Goal: Task Accomplishment & Management: Complete application form

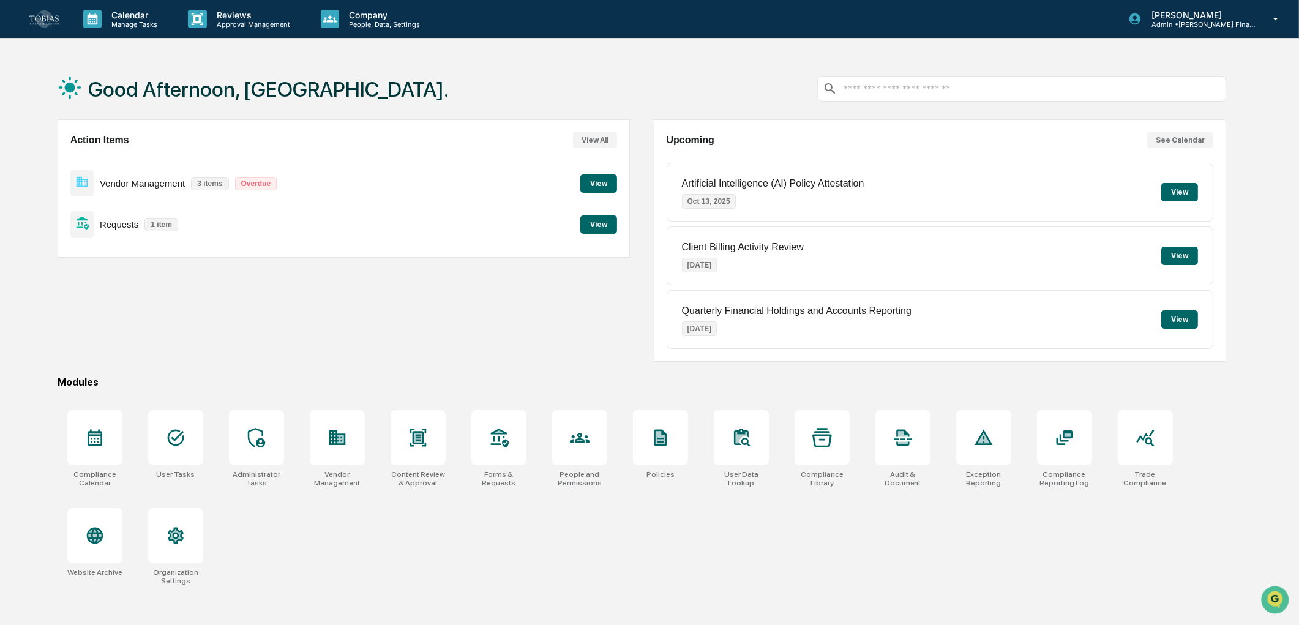
click at [449, 558] on div "Compliance Calendar User Tasks Administrator Tasks Vendor Management Content Re…" at bounding box center [642, 498] width 1169 height 190
click at [247, 32] on div "Reviews Approval Management" at bounding box center [244, 19] width 132 height 38
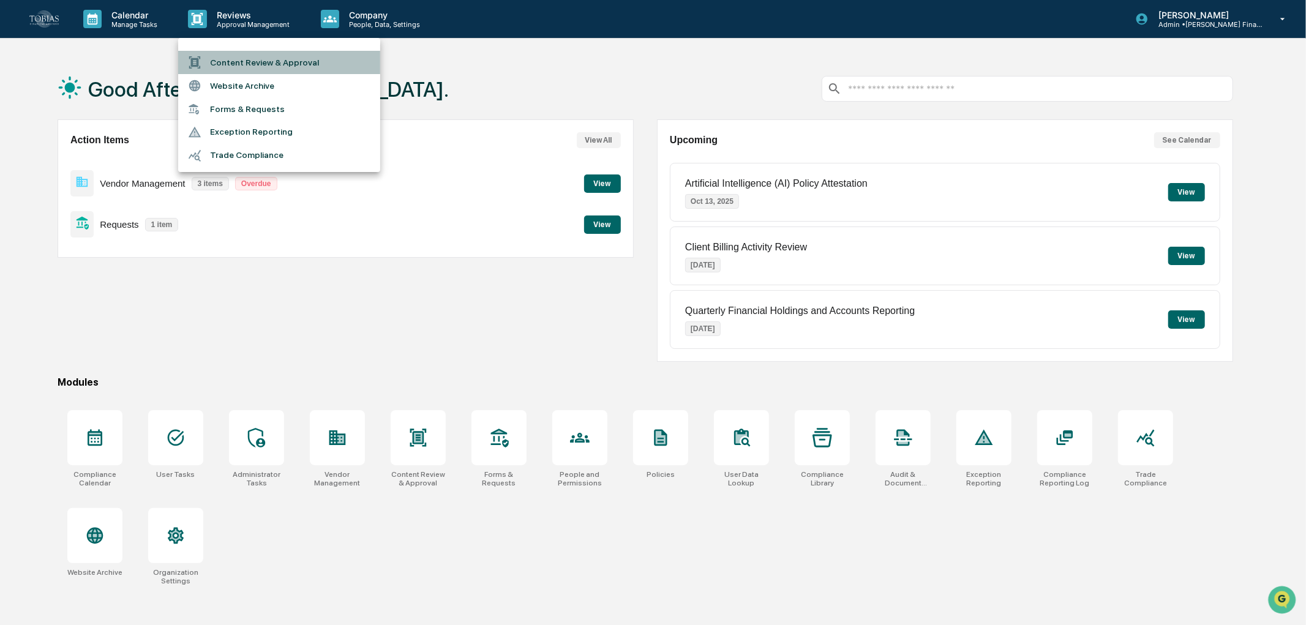
click at [279, 59] on li "Content Review & Approval" at bounding box center [279, 62] width 202 height 23
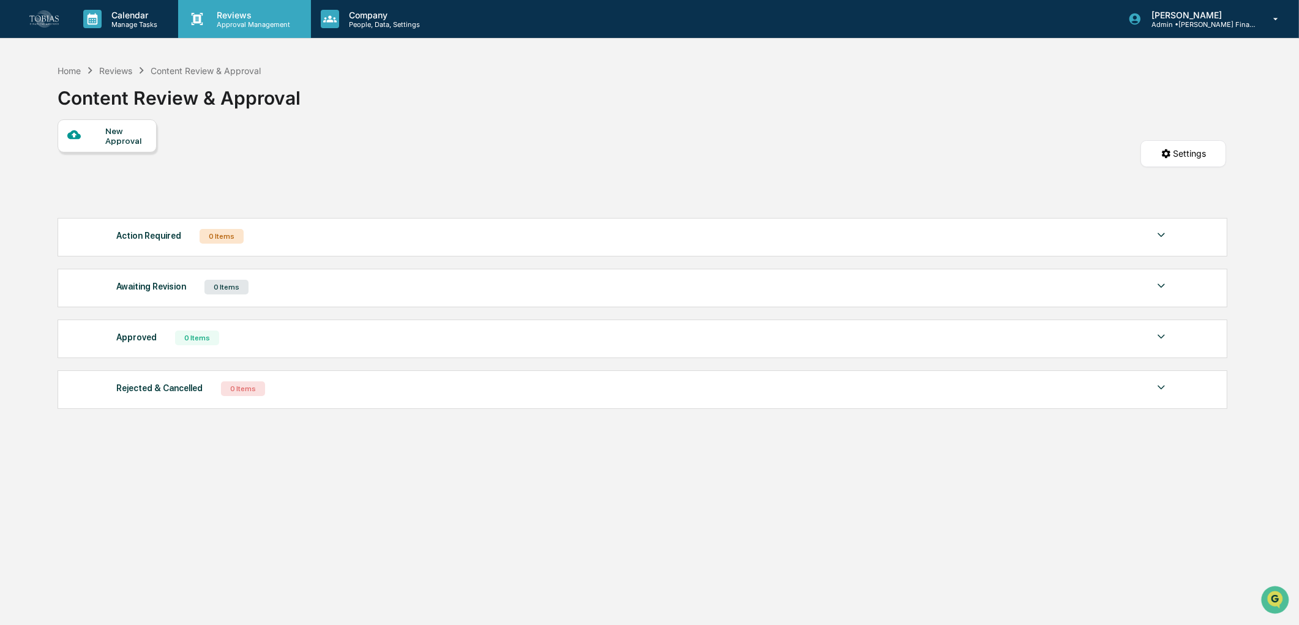
click at [255, 29] on div "Reviews Approval Management" at bounding box center [244, 19] width 132 height 38
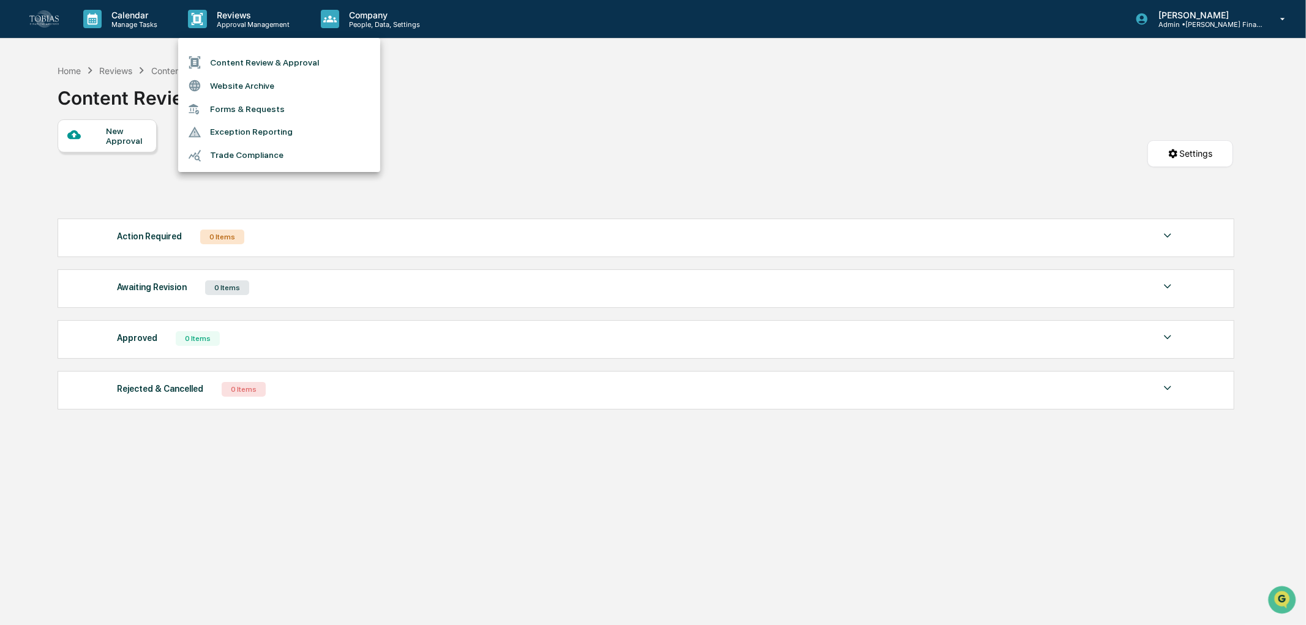
click at [202, 102] on li "Forms & Requests" at bounding box center [279, 109] width 202 height 23
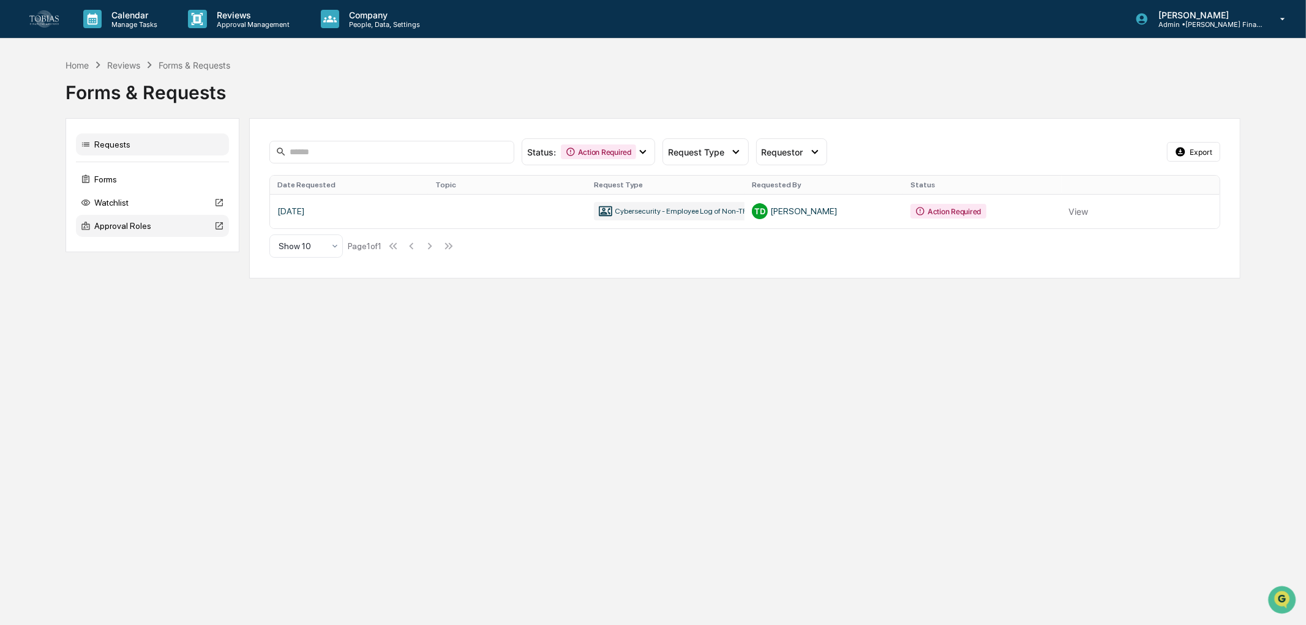
click at [113, 229] on div "Approval Roles" at bounding box center [152, 226] width 153 height 22
click at [574, 148] on icon at bounding box center [571, 152] width 10 height 10
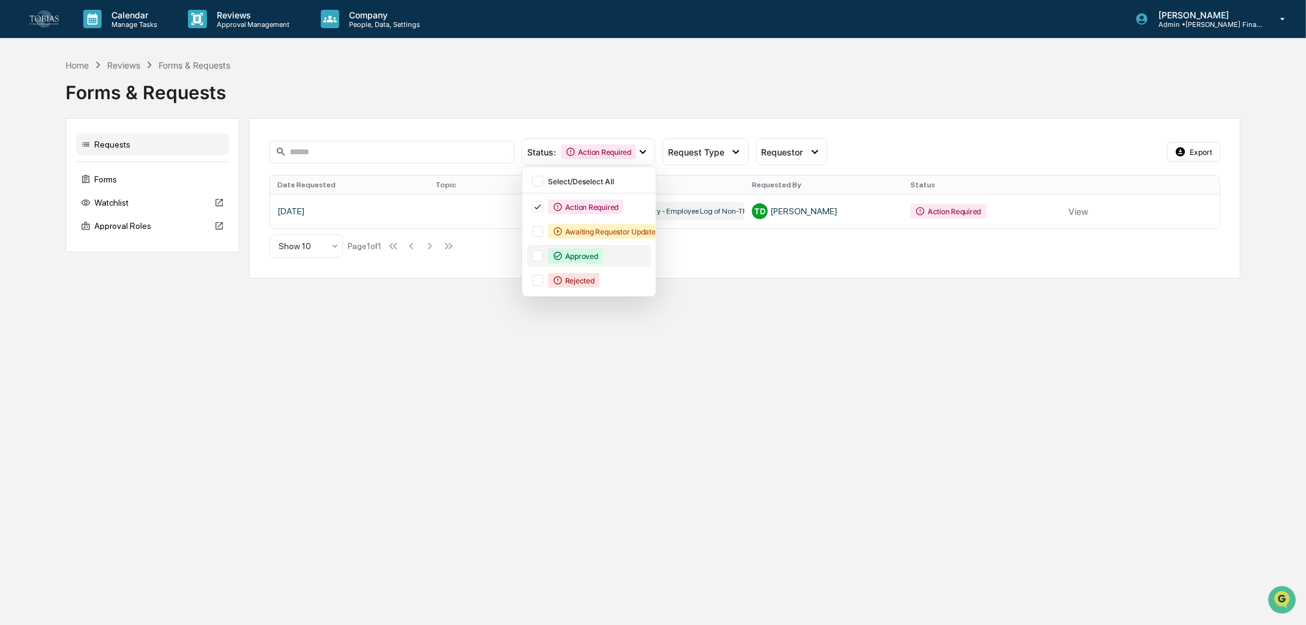
click at [586, 256] on div "Approved" at bounding box center [575, 256] width 55 height 15
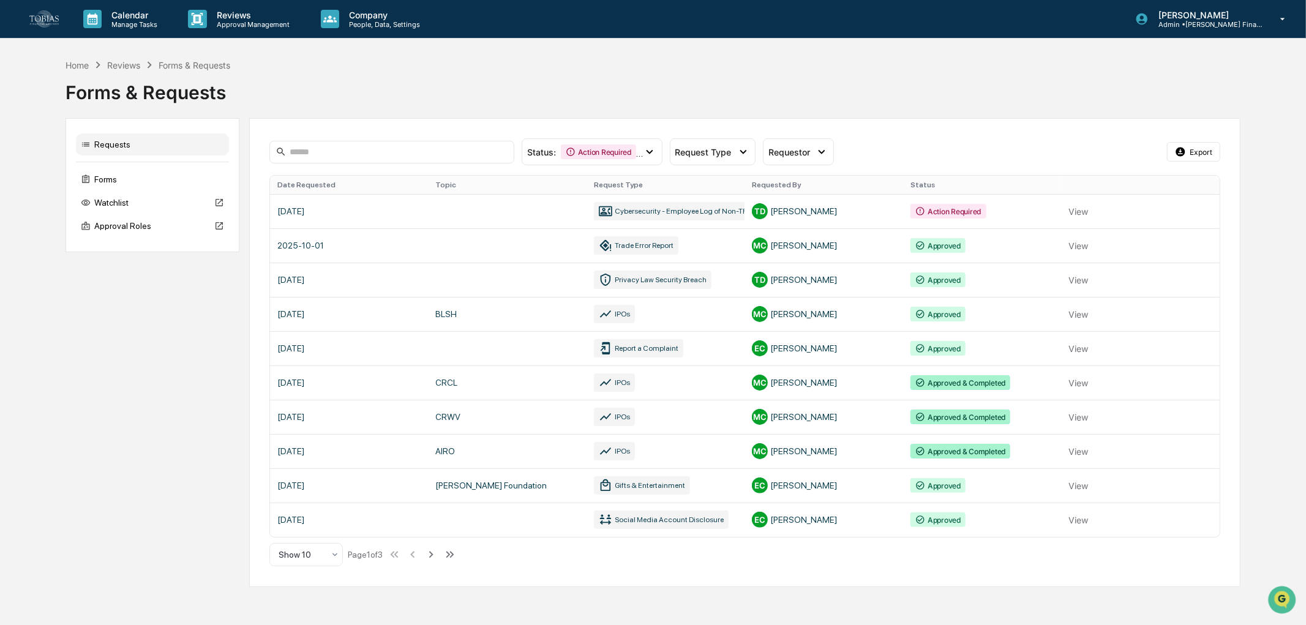
click at [613, 188] on th "Request Type" at bounding box center [665, 185] width 159 height 18
click at [613, 182] on th "Request Type" at bounding box center [665, 185] width 159 height 18
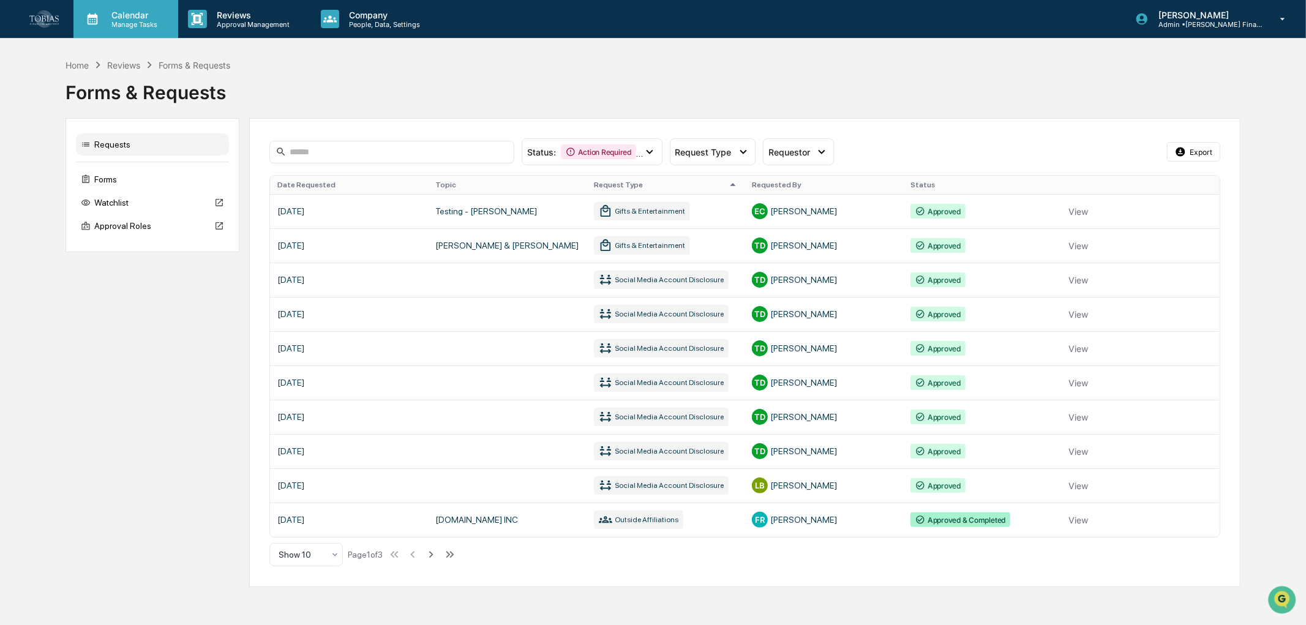
click at [127, 36] on div "Calendar Manage Tasks" at bounding box center [125, 19] width 105 height 38
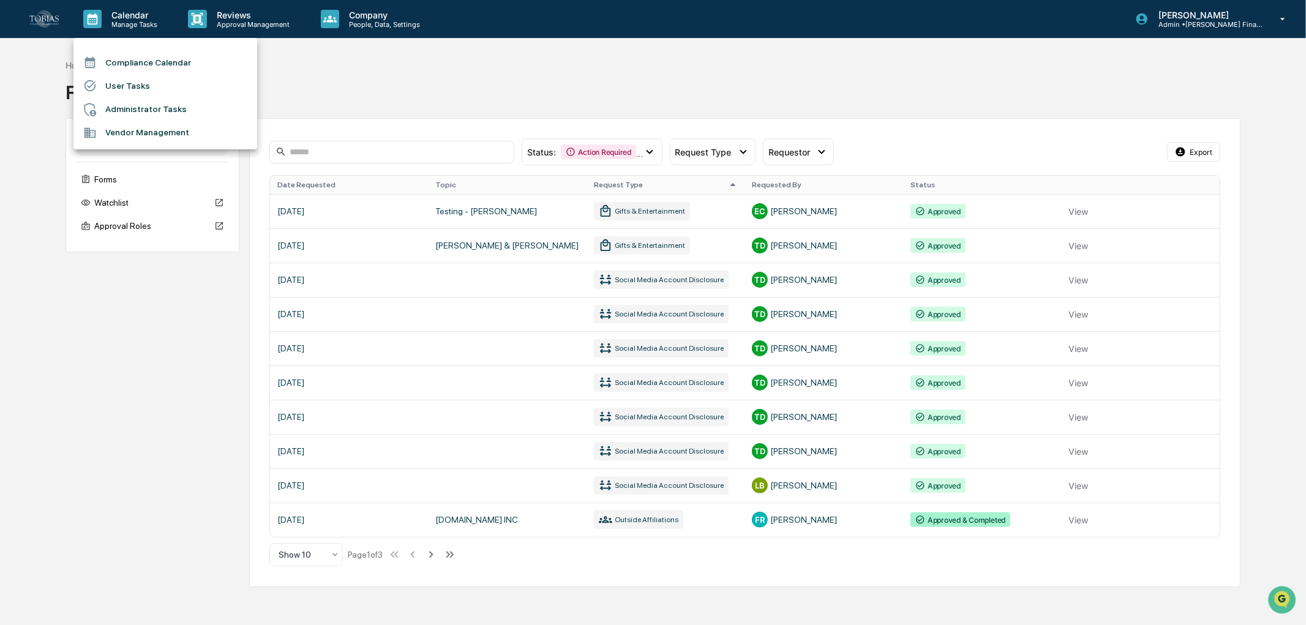
click at [260, 23] on div at bounding box center [653, 312] width 1306 height 625
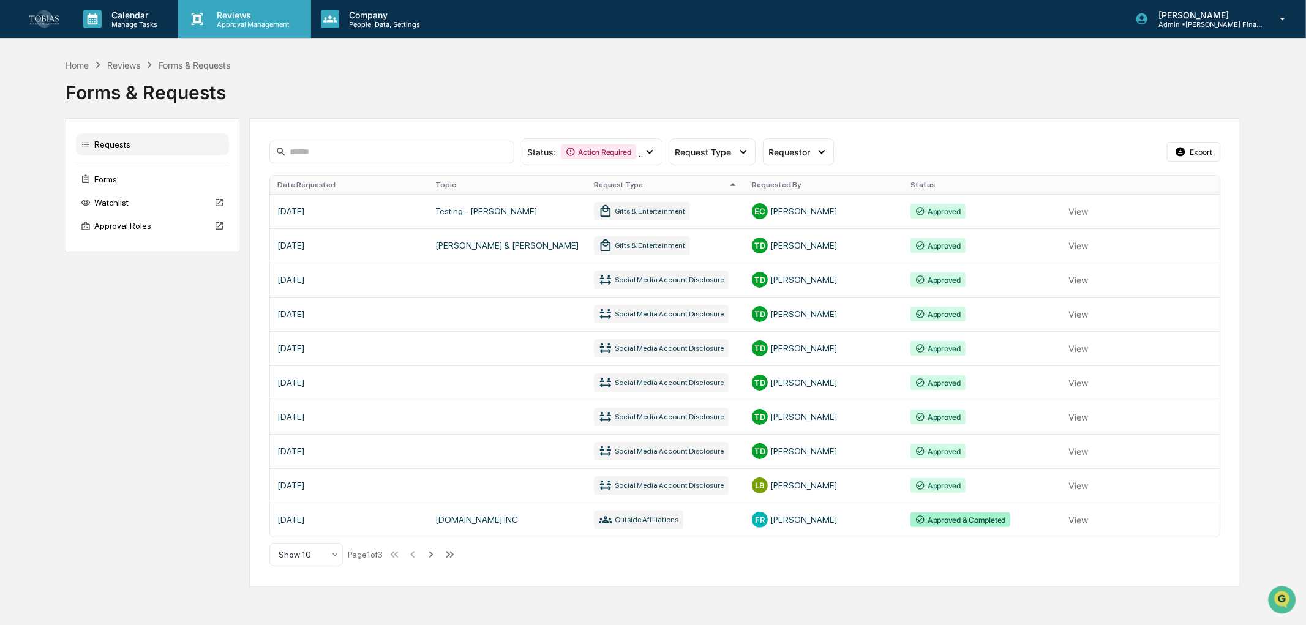
click at [188, 17] on icon at bounding box center [197, 19] width 18 height 18
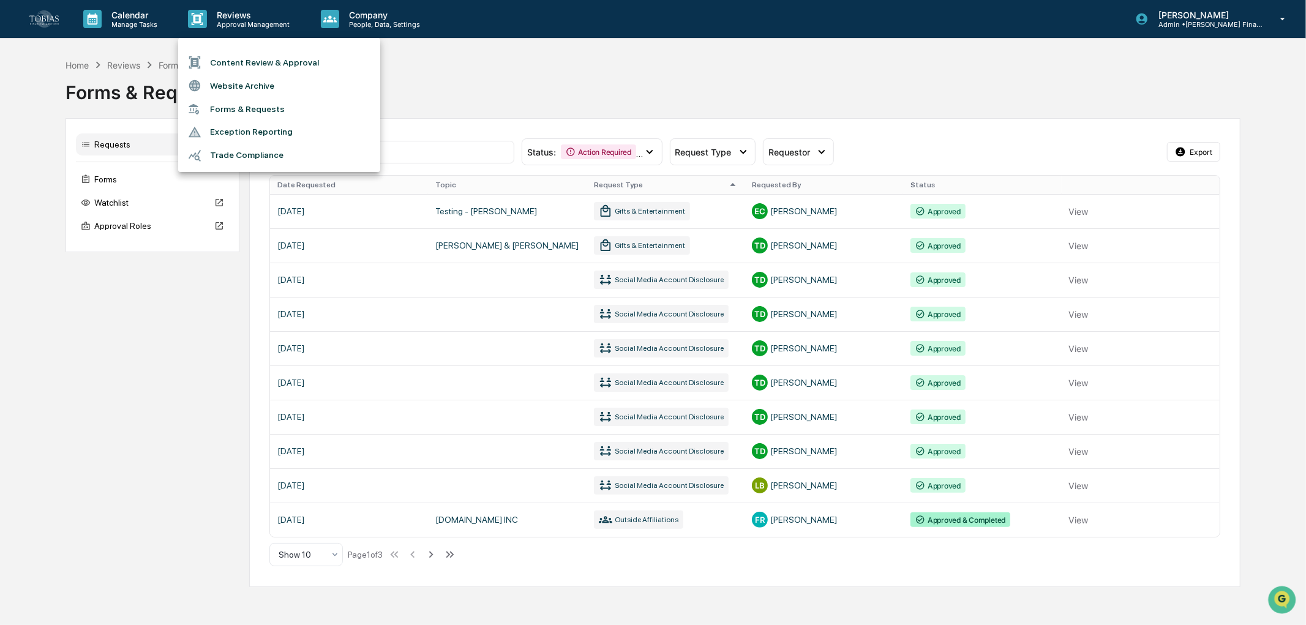
click at [102, 15] on div at bounding box center [653, 312] width 1306 height 625
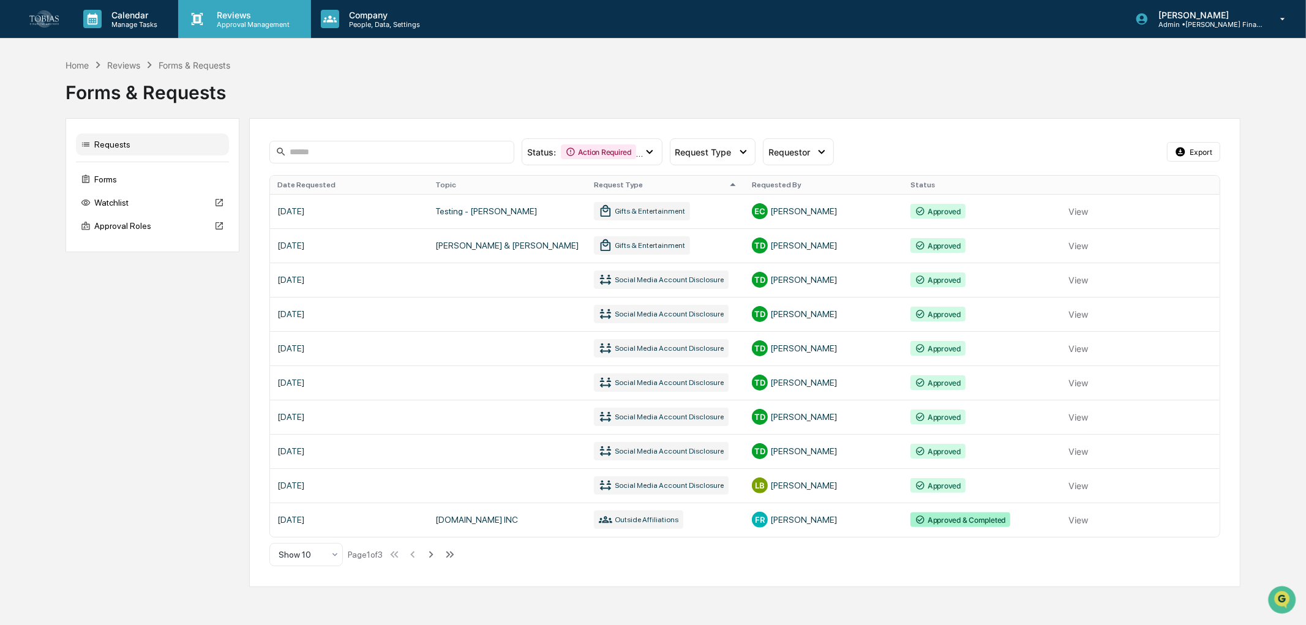
click at [260, 24] on p "Approval Management" at bounding box center [251, 24] width 89 height 9
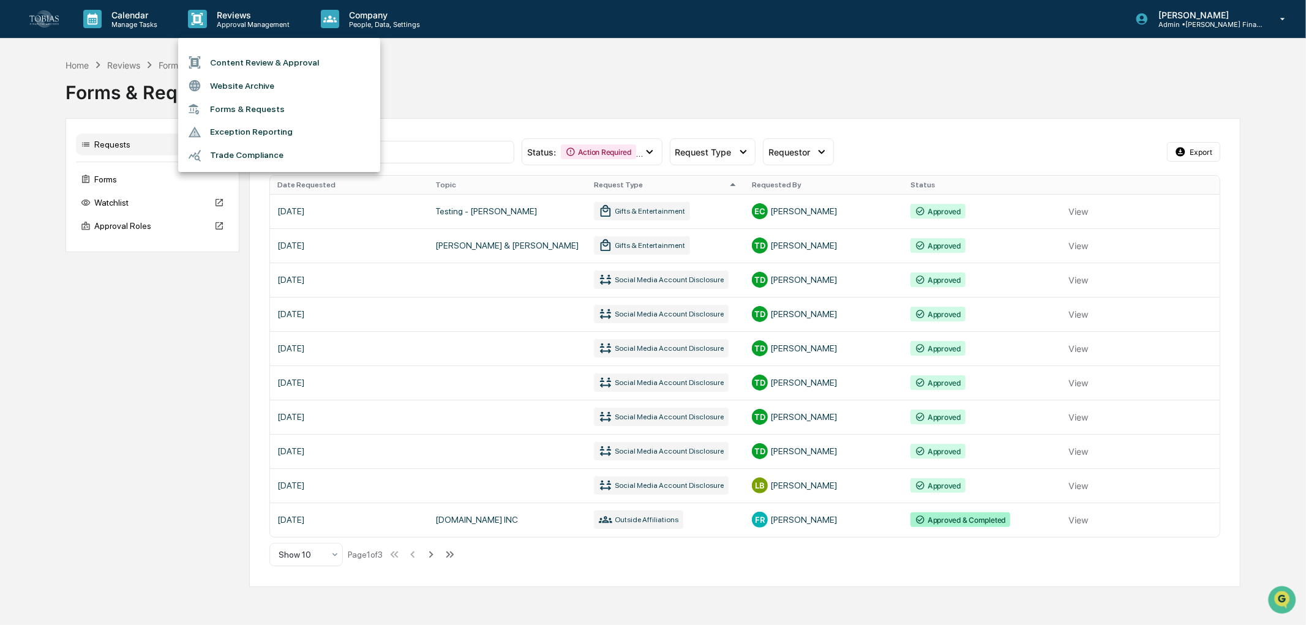
click at [209, 101] on li "Forms & Requests" at bounding box center [279, 109] width 202 height 23
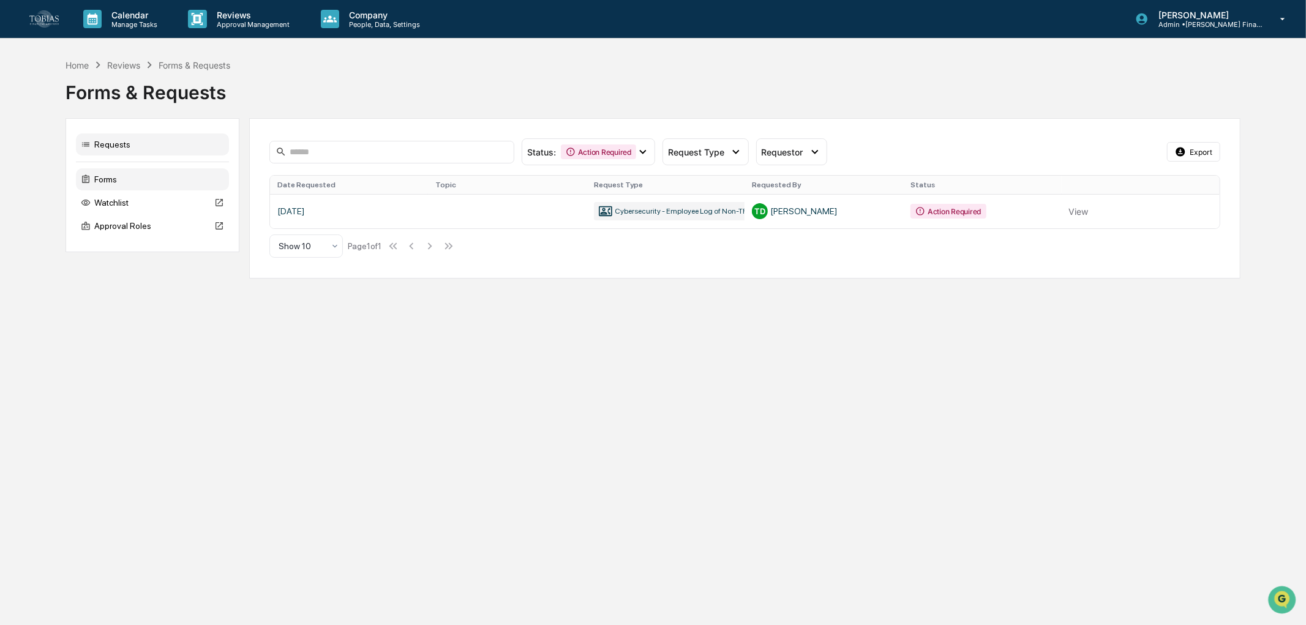
click at [127, 185] on div "Forms" at bounding box center [152, 179] width 153 height 22
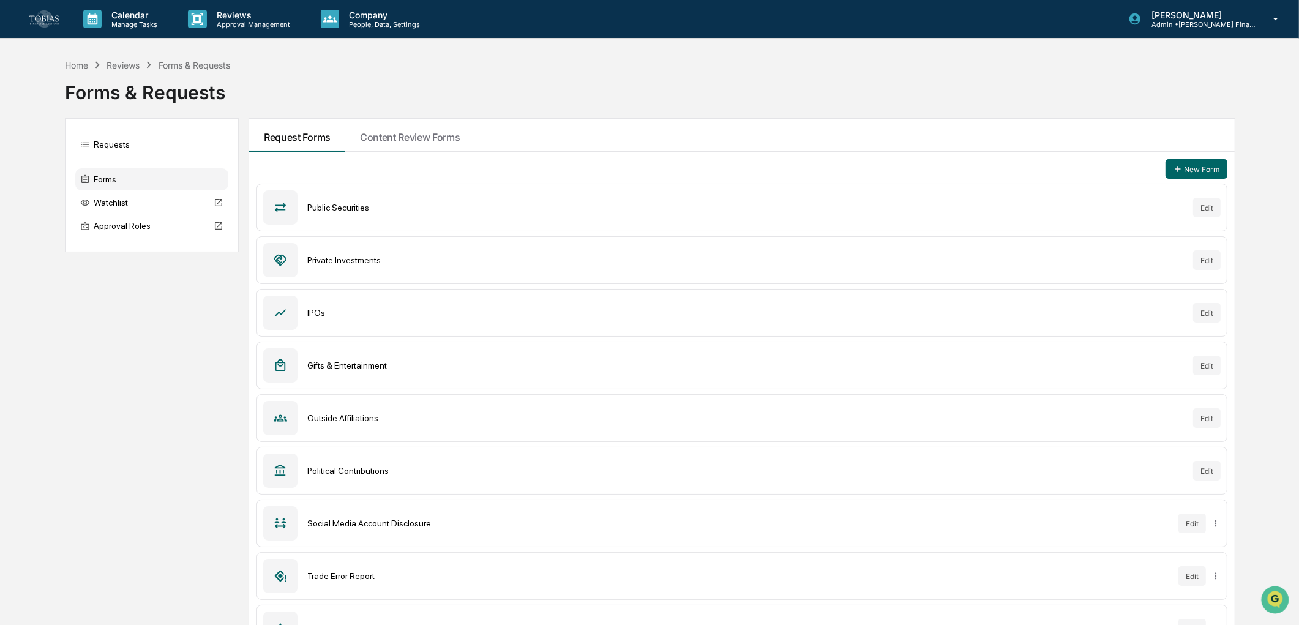
click at [143, 38] on div "Calendar Manage Tasks Reviews Approval Management Company People, Data, Setting…" at bounding box center [649, 19] width 1299 height 39
click at [132, 22] on p "Manage Tasks" at bounding box center [133, 24] width 62 height 9
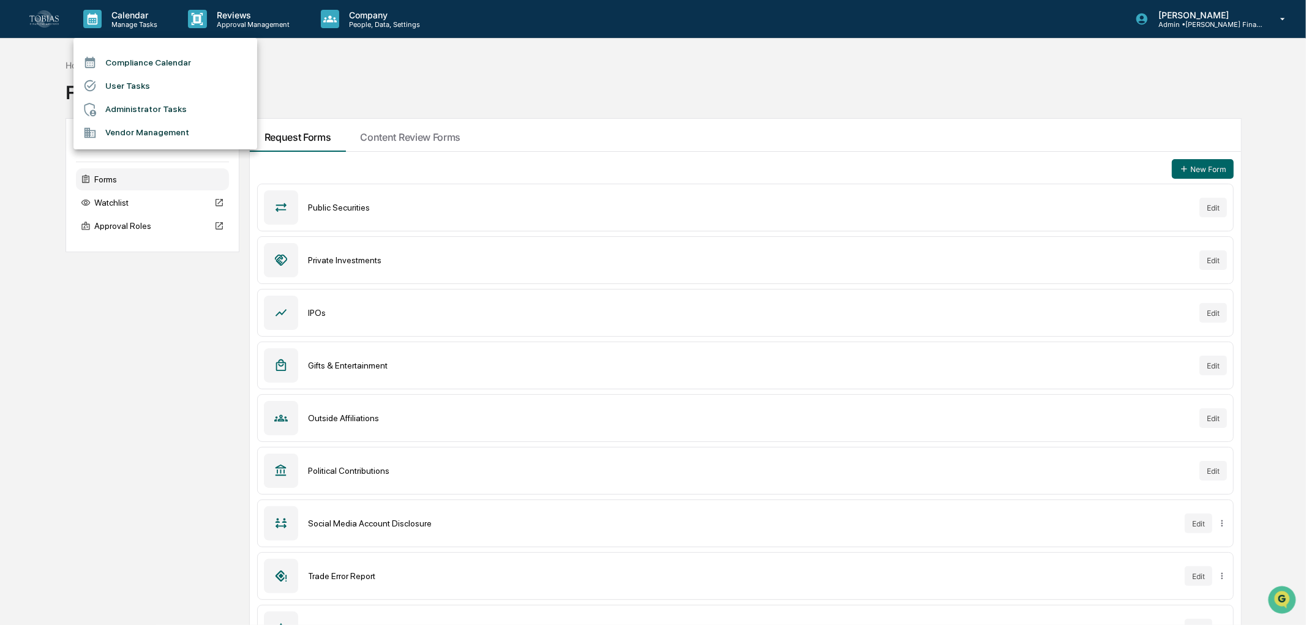
click at [236, 17] on div at bounding box center [653, 312] width 1306 height 625
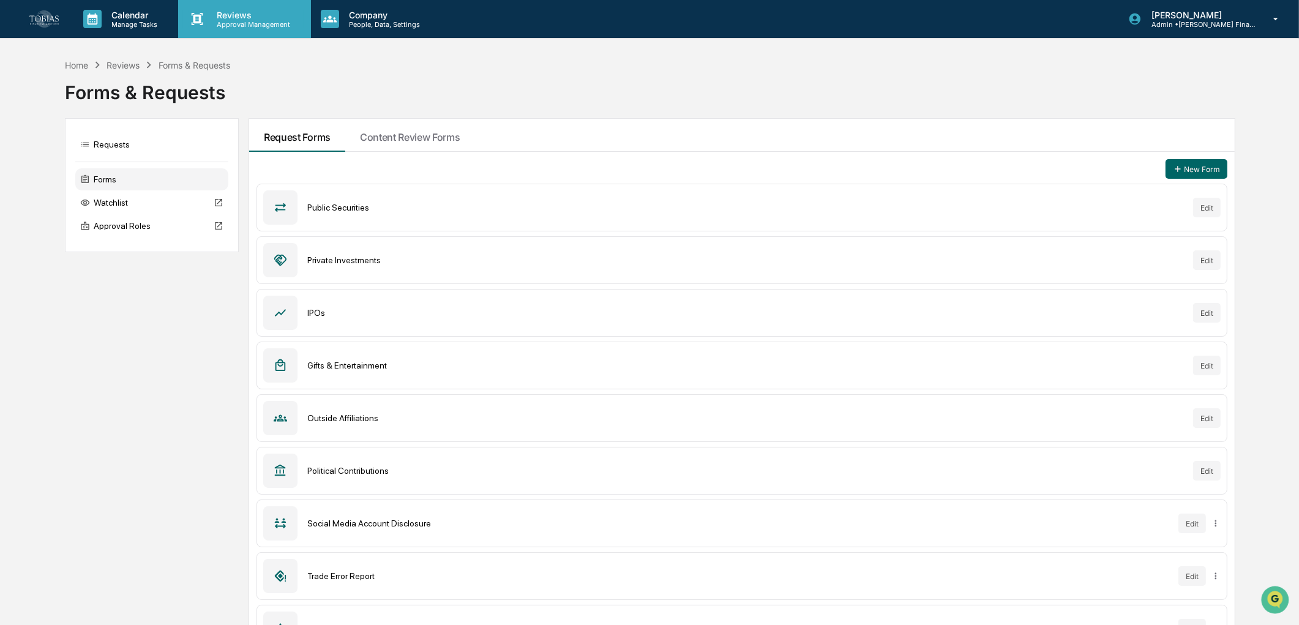
click at [204, 15] on icon at bounding box center [197, 19] width 18 height 18
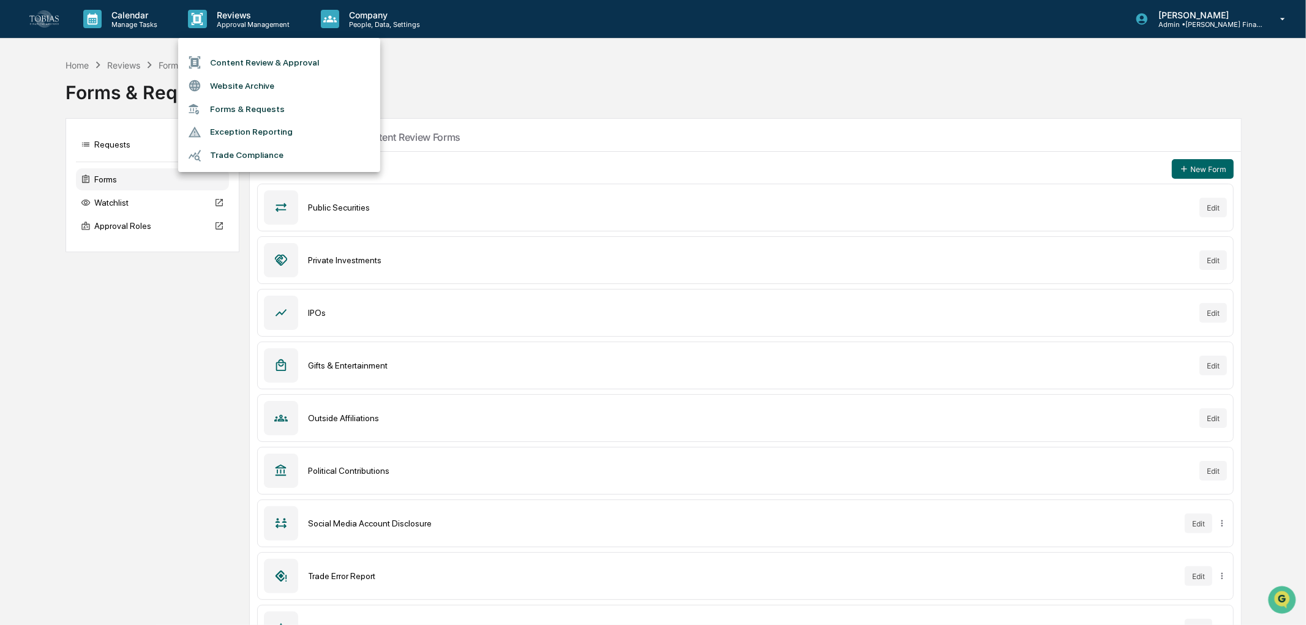
drag, startPoint x: 529, startPoint y: 117, endPoint x: 523, endPoint y: 119, distance: 6.6
click at [527, 117] on div at bounding box center [653, 312] width 1306 height 625
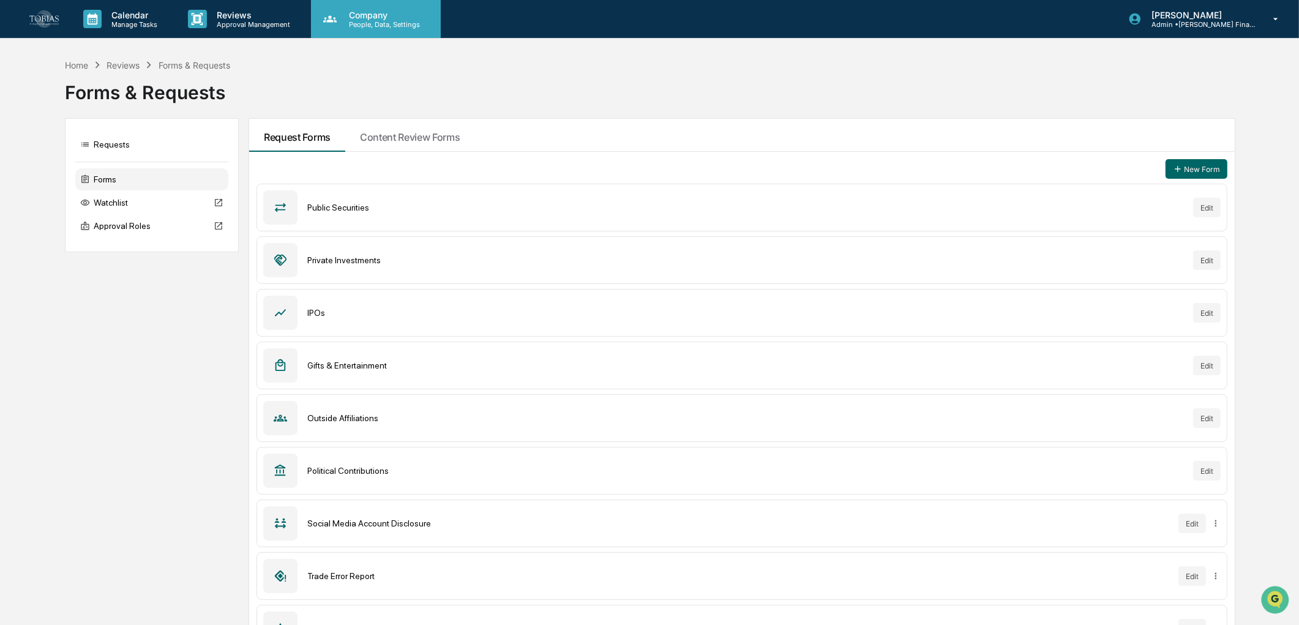
click at [373, 13] on p "Company" at bounding box center [382, 15] width 87 height 10
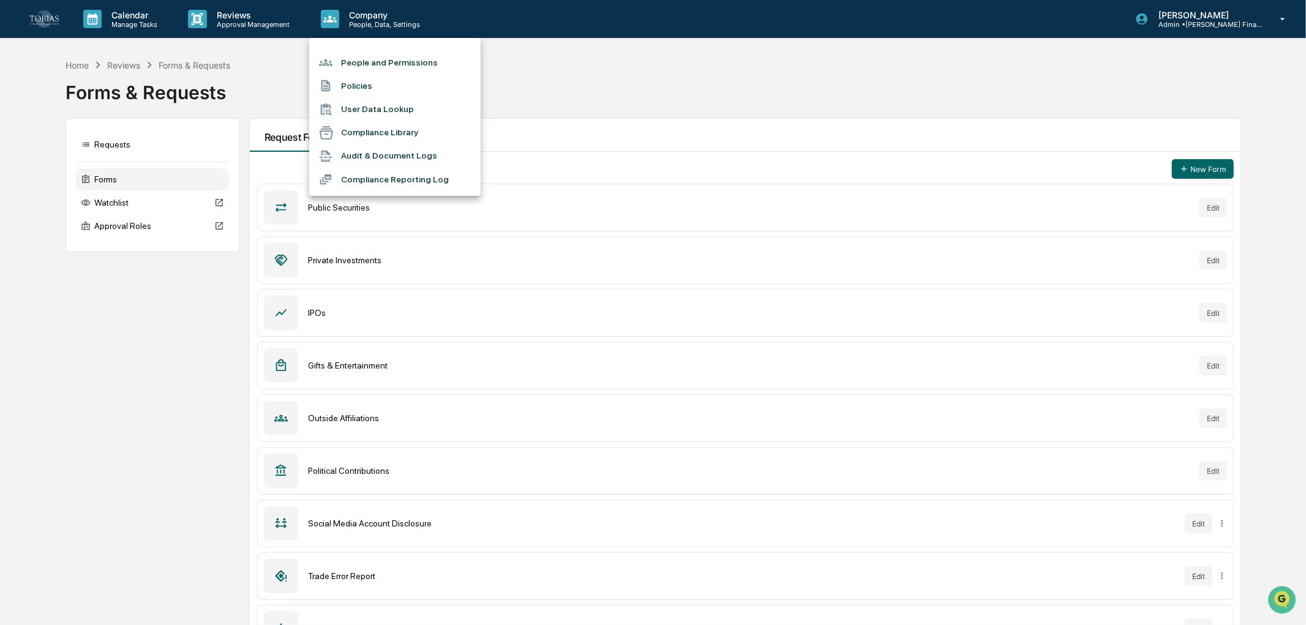
click at [417, 173] on li "Compliance Reporting Log" at bounding box center [394, 179] width 171 height 23
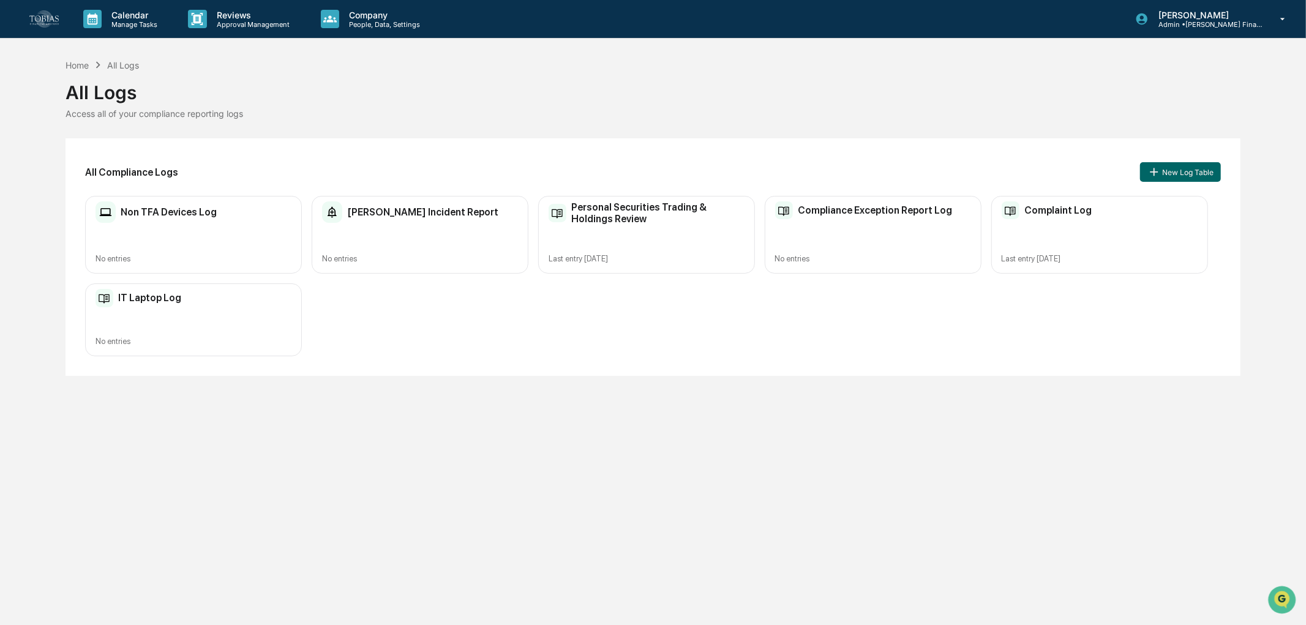
click at [414, 321] on div "Non TFA Devices Log No entries [PERSON_NAME] Incident Report No entries Persona…" at bounding box center [653, 276] width 1136 height 160
click at [425, 206] on h2 "[PERSON_NAME] Incident Report" at bounding box center [422, 212] width 151 height 12
click at [649, 211] on h2 "Personal Securities Trading & Holdings Review" at bounding box center [657, 212] width 173 height 23
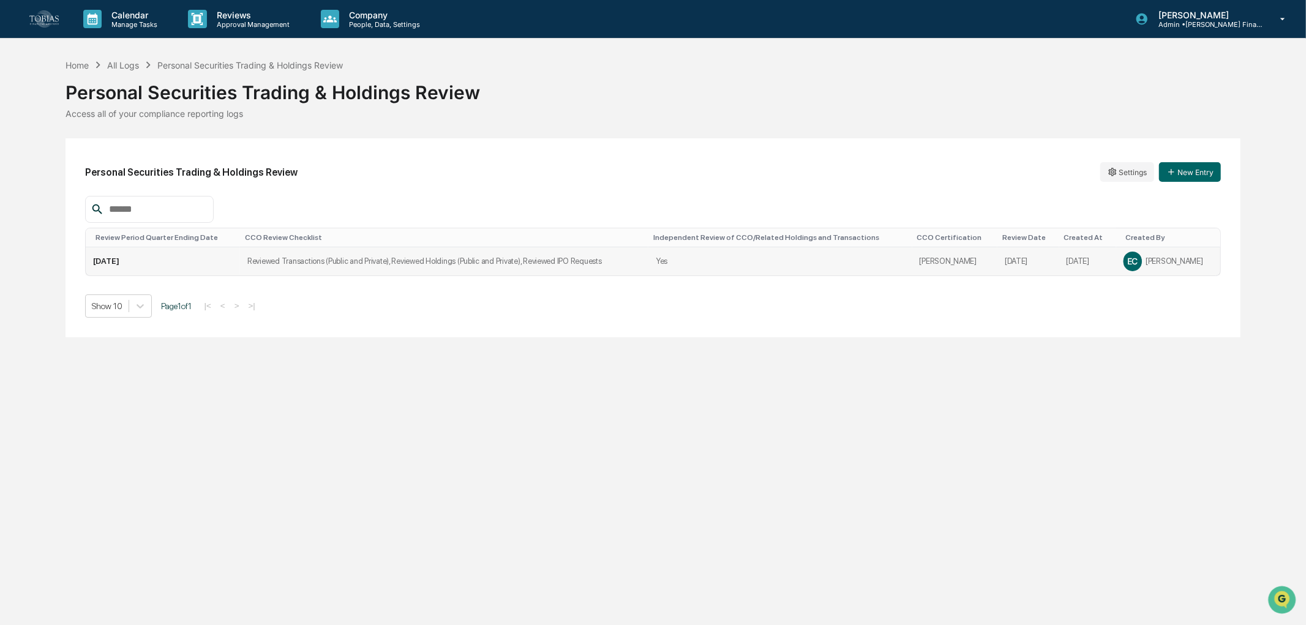
click at [535, 271] on td "Reviewed Transactions (Public and Private), Reviewed Holdings (Public and Priva…" at bounding box center [444, 261] width 408 height 28
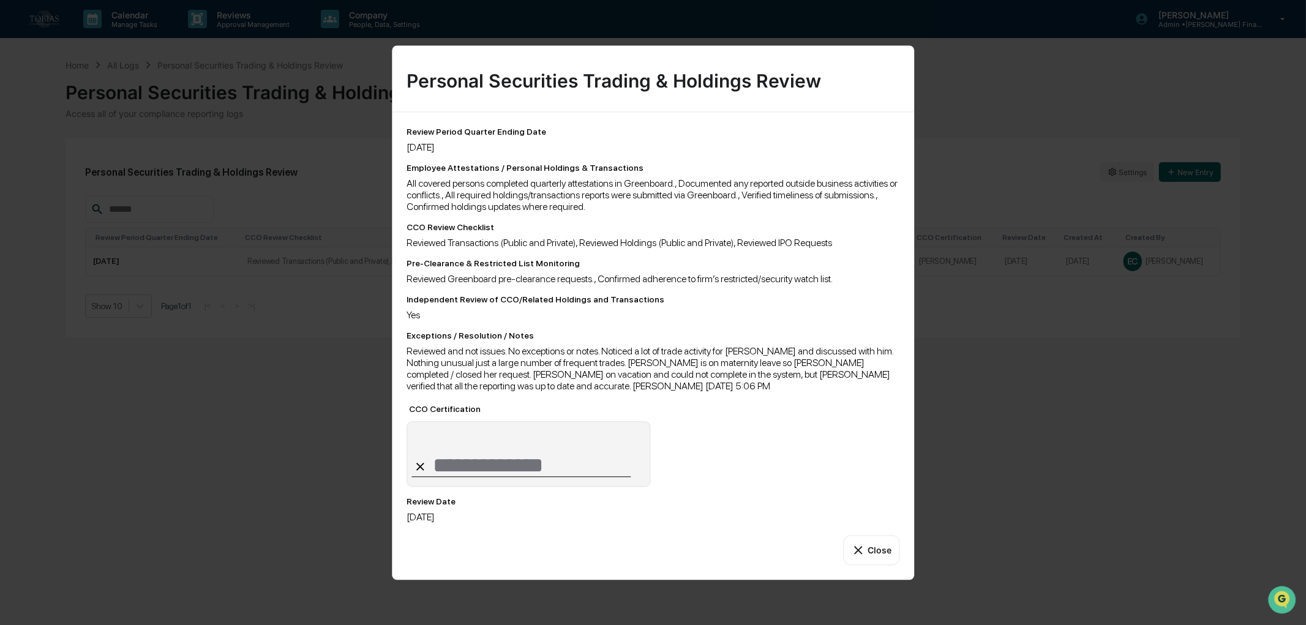
click at [234, 279] on div "**********" at bounding box center [653, 312] width 1306 height 625
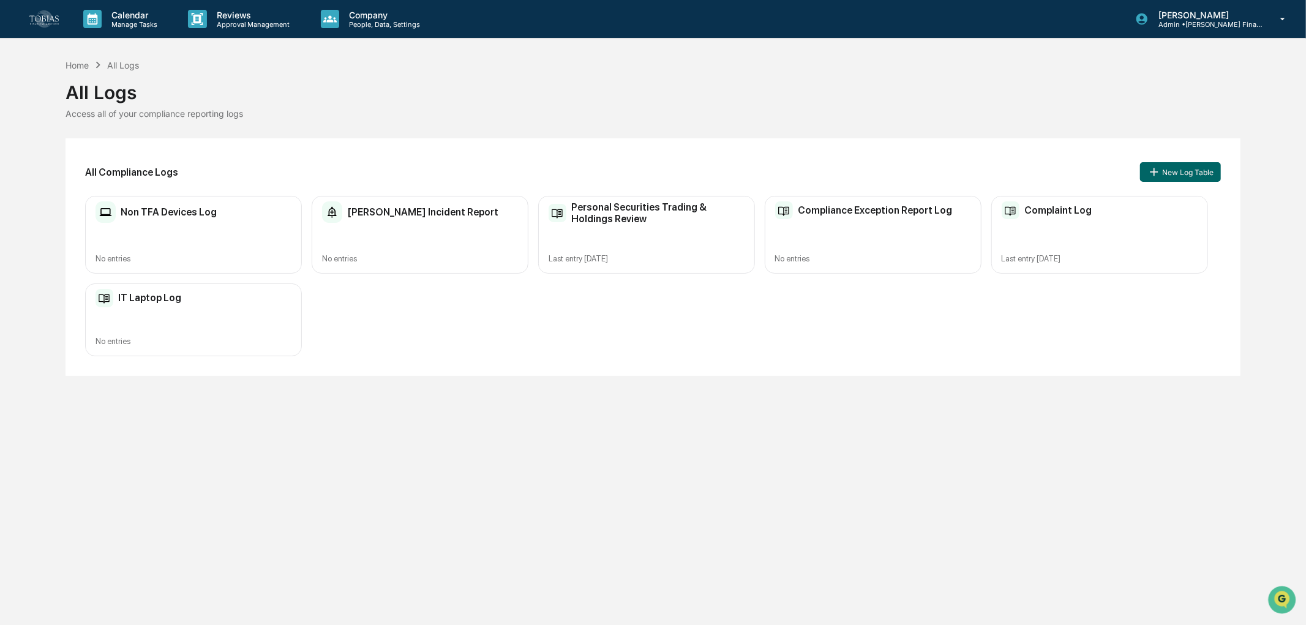
click at [191, 332] on div "IT Laptop Log No entries" at bounding box center [193, 319] width 217 height 73
click at [411, 589] on div "Calendar Manage Tasks Reviews Approval Management Company People, Data, Setting…" at bounding box center [653, 312] width 1306 height 625
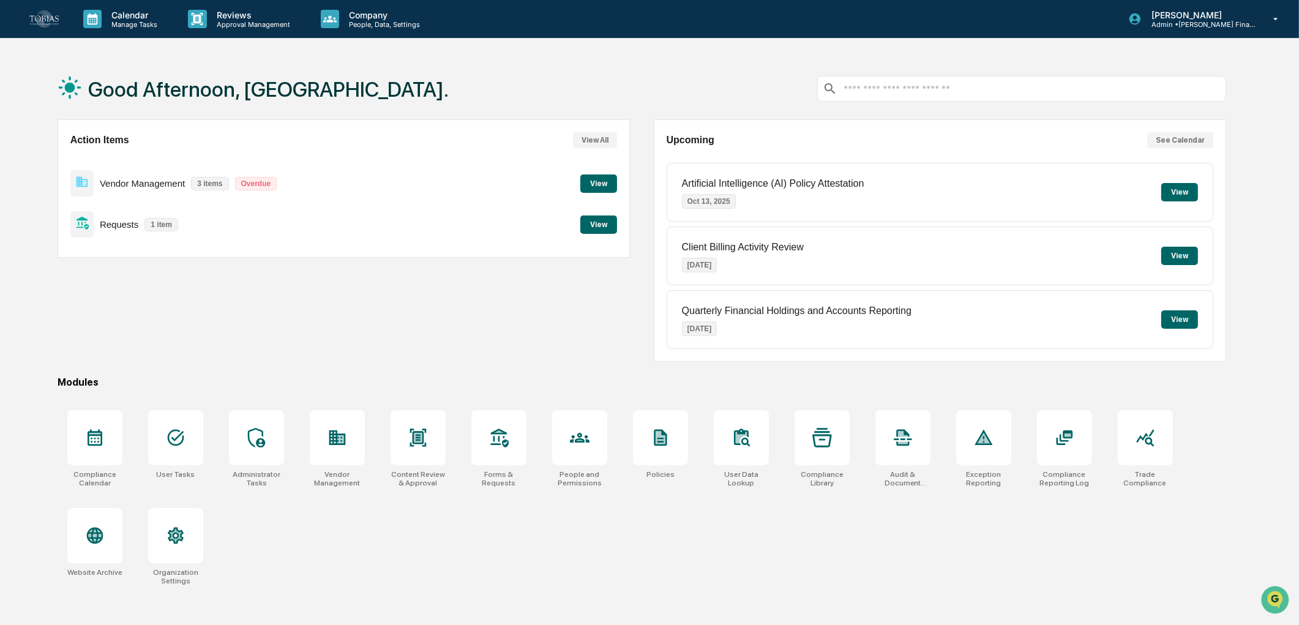
click at [588, 221] on button "View" at bounding box center [598, 224] width 37 height 18
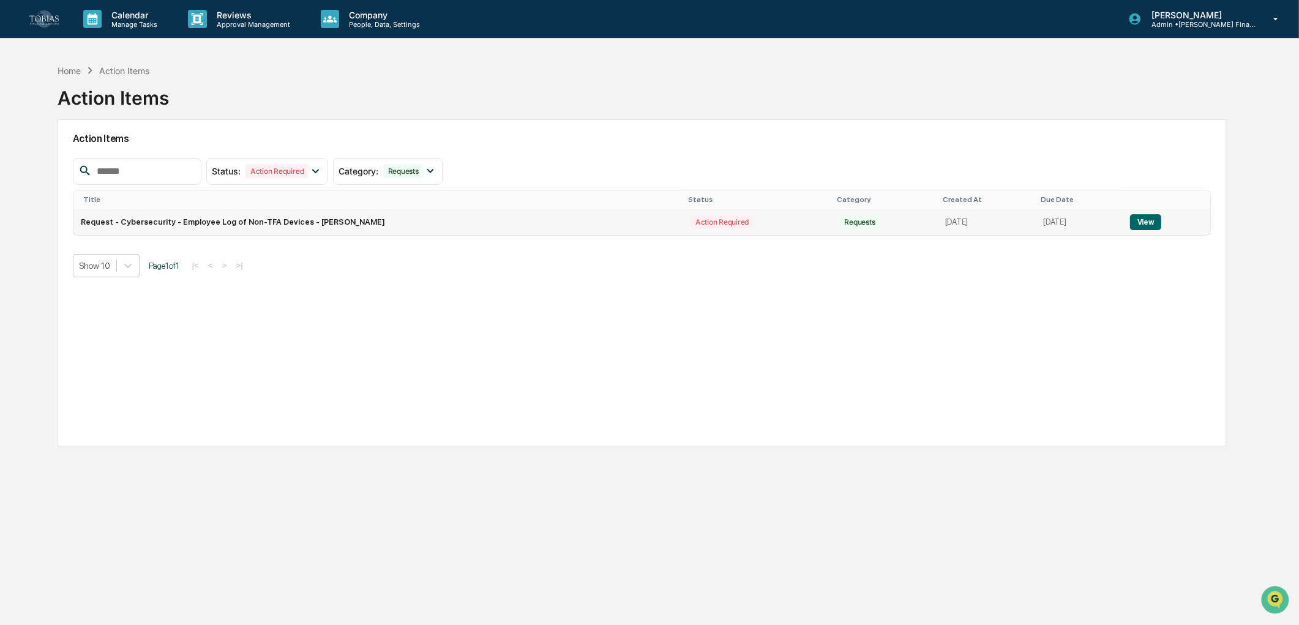
click at [1153, 219] on button "View" at bounding box center [1145, 222] width 31 height 16
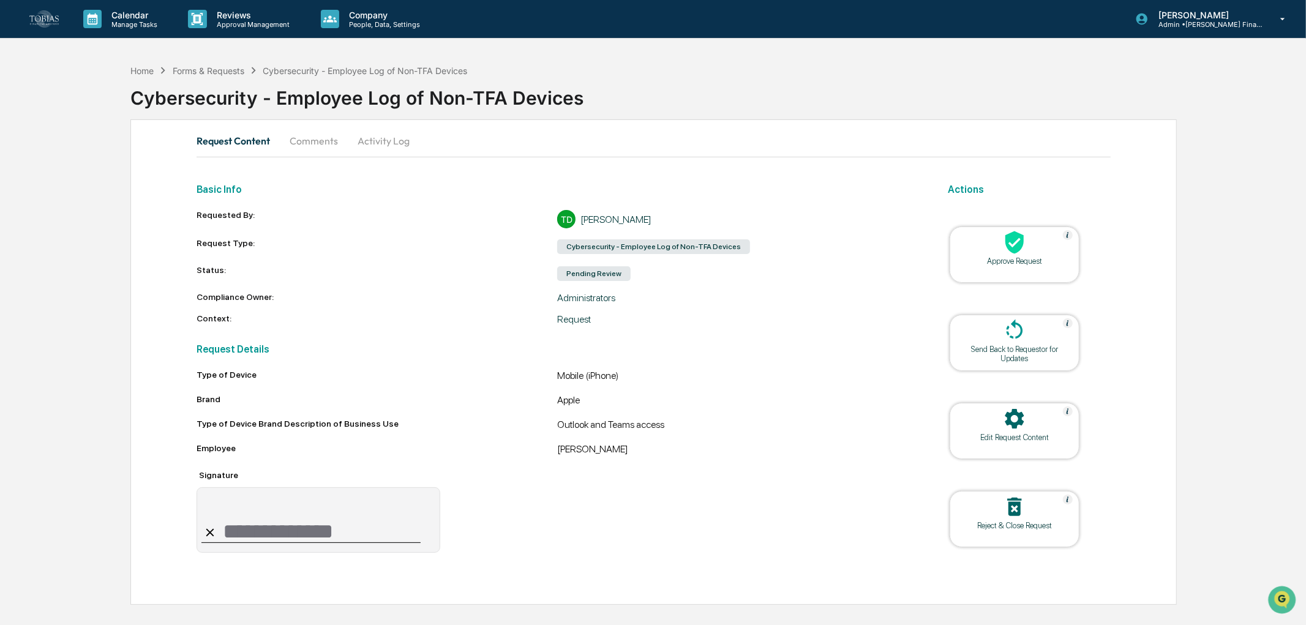
click at [304, 144] on button "Comments" at bounding box center [314, 140] width 68 height 29
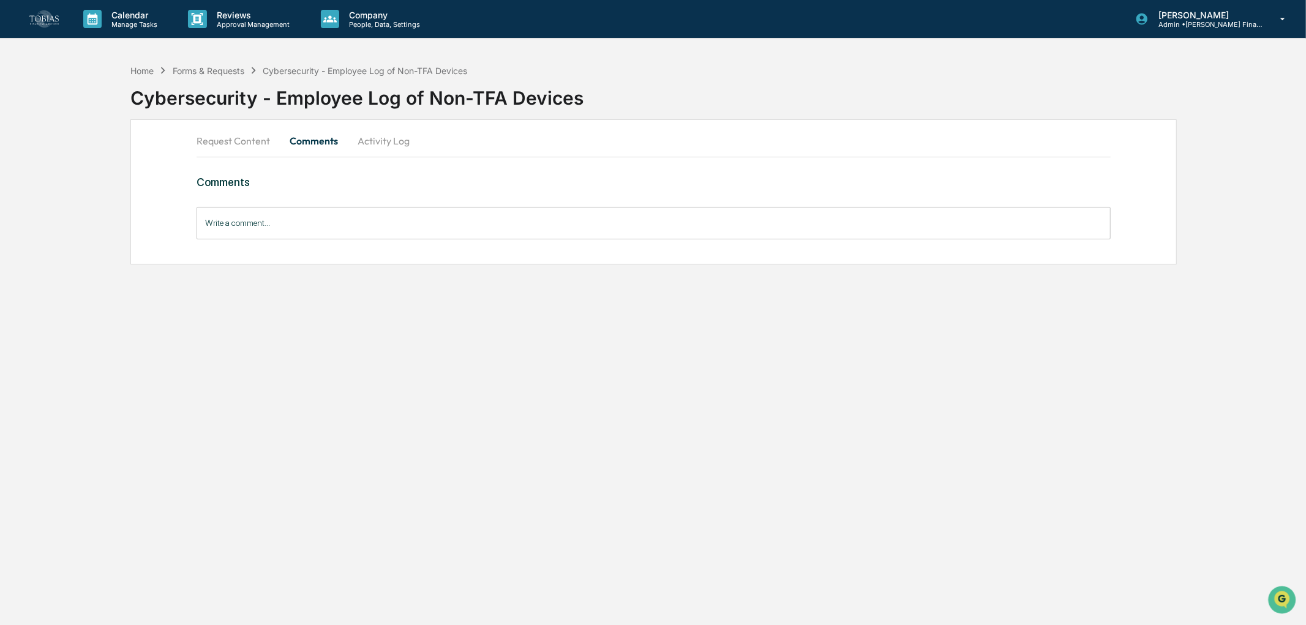
click at [374, 142] on button "Activity Log" at bounding box center [384, 140] width 72 height 29
click at [226, 142] on button "Request Content" at bounding box center [237, 140] width 83 height 29
